Goal: Transaction & Acquisition: Purchase product/service

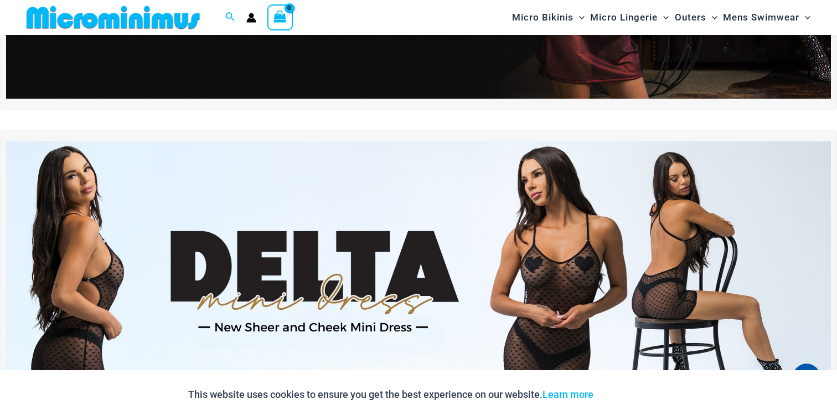
scroll to position [256, 0]
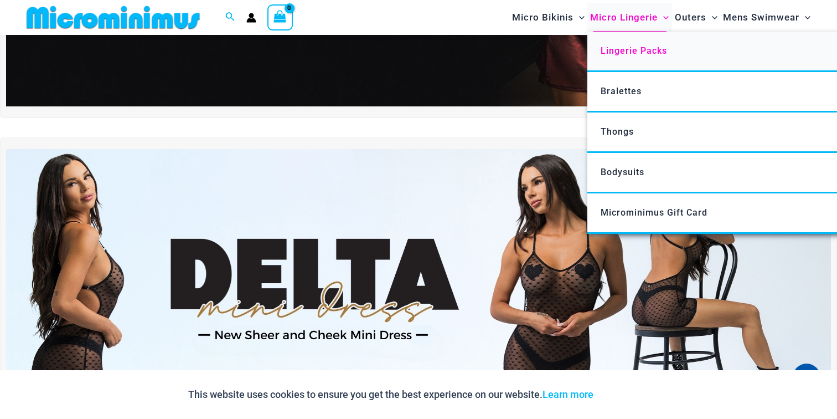
click at [628, 52] on span "Lingerie Packs" at bounding box center [634, 50] width 66 height 11
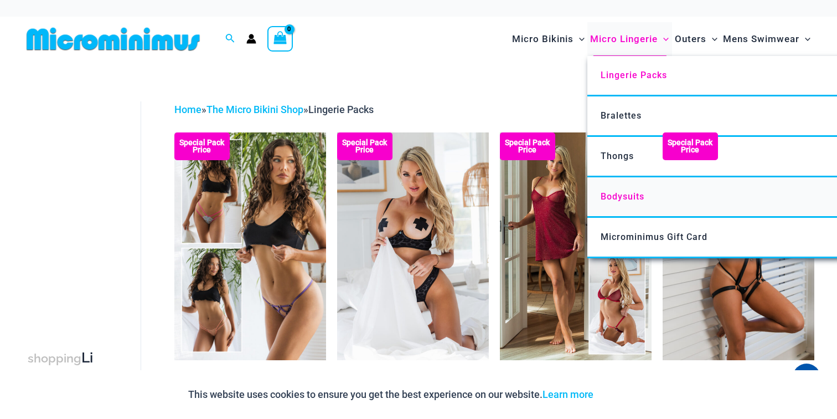
click at [629, 202] on link "Bodysuits" at bounding box center [753, 197] width 330 height 40
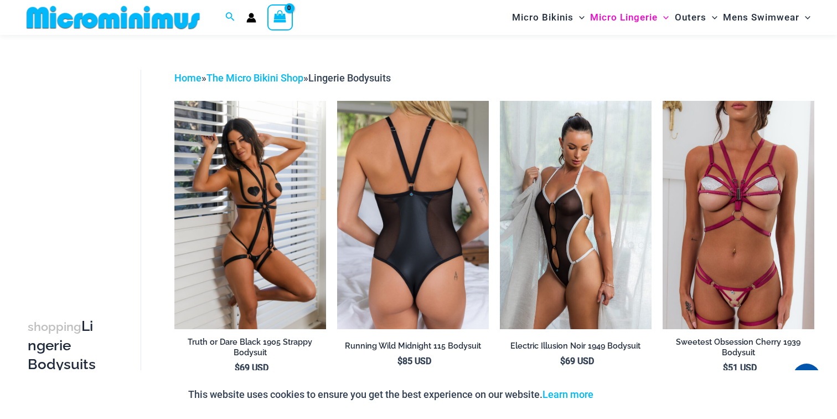
scroll to position [31, 0]
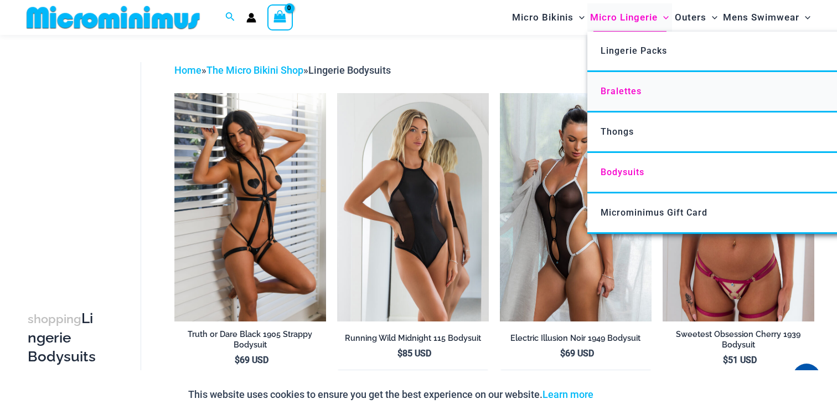
click at [617, 95] on span "Bralettes" at bounding box center [621, 91] width 41 height 11
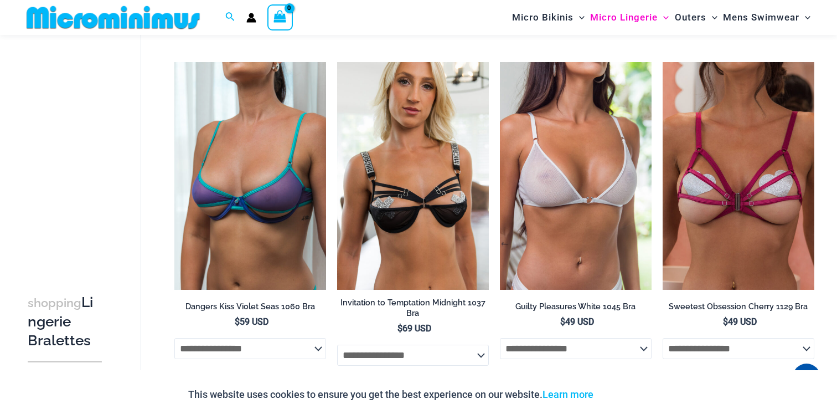
scroll to position [441, 0]
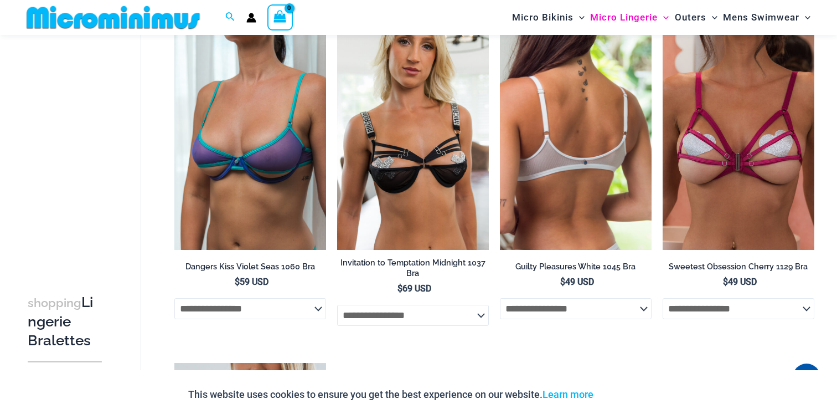
click at [545, 155] on img at bounding box center [576, 136] width 152 height 228
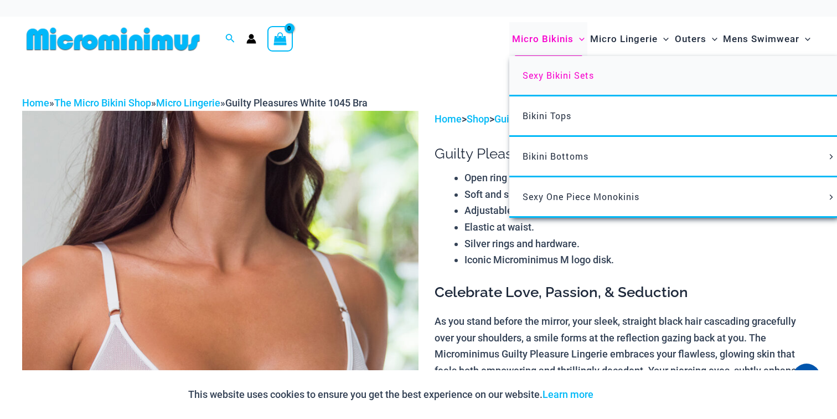
click at [542, 78] on span "Sexy Bikini Sets" at bounding box center [558, 75] width 71 height 12
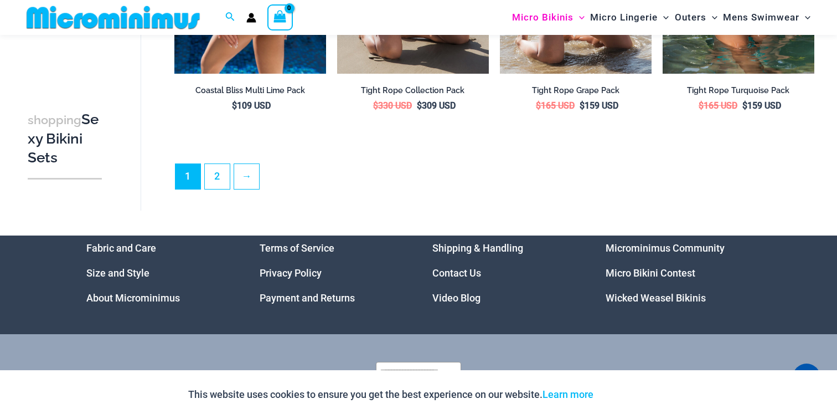
scroll to position [2506, 0]
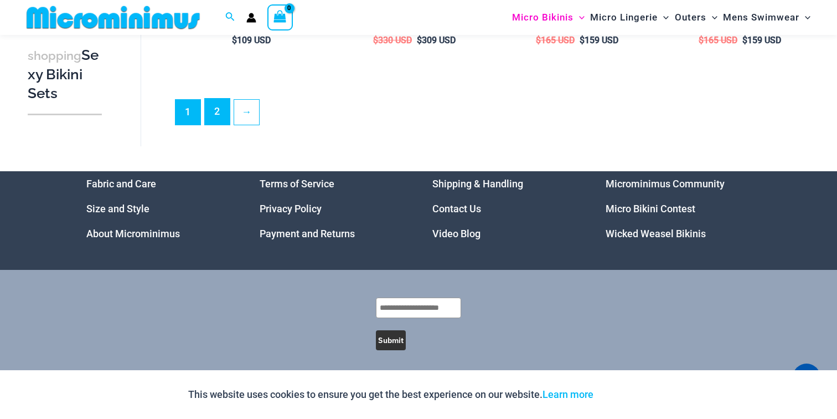
click at [217, 118] on link "2" at bounding box center [217, 112] width 25 height 26
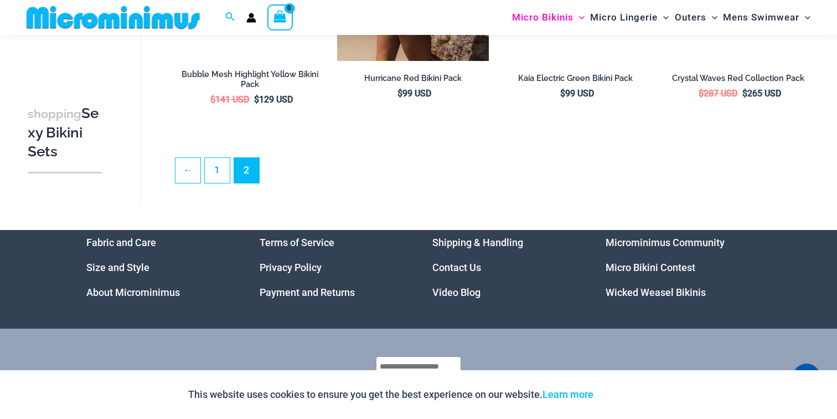
scroll to position [659, 0]
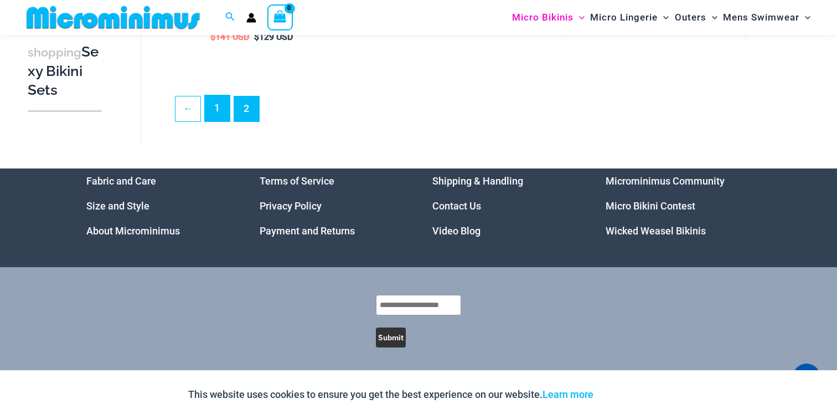
click at [217, 109] on link "1" at bounding box center [217, 108] width 25 height 26
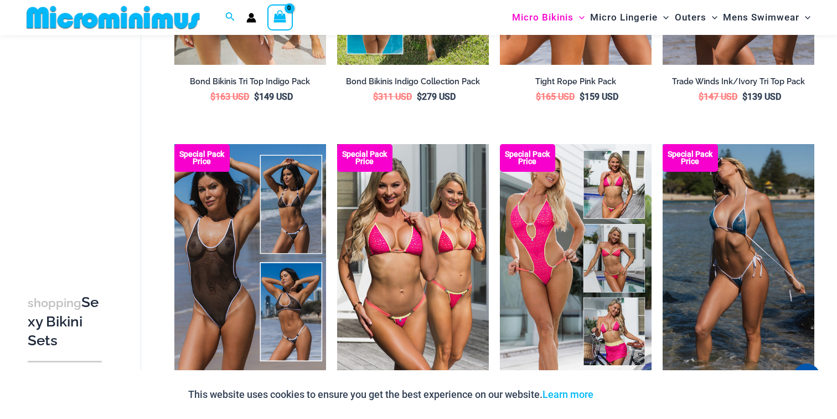
scroll to position [160, 0]
